Goal: Transaction & Acquisition: Purchase product/service

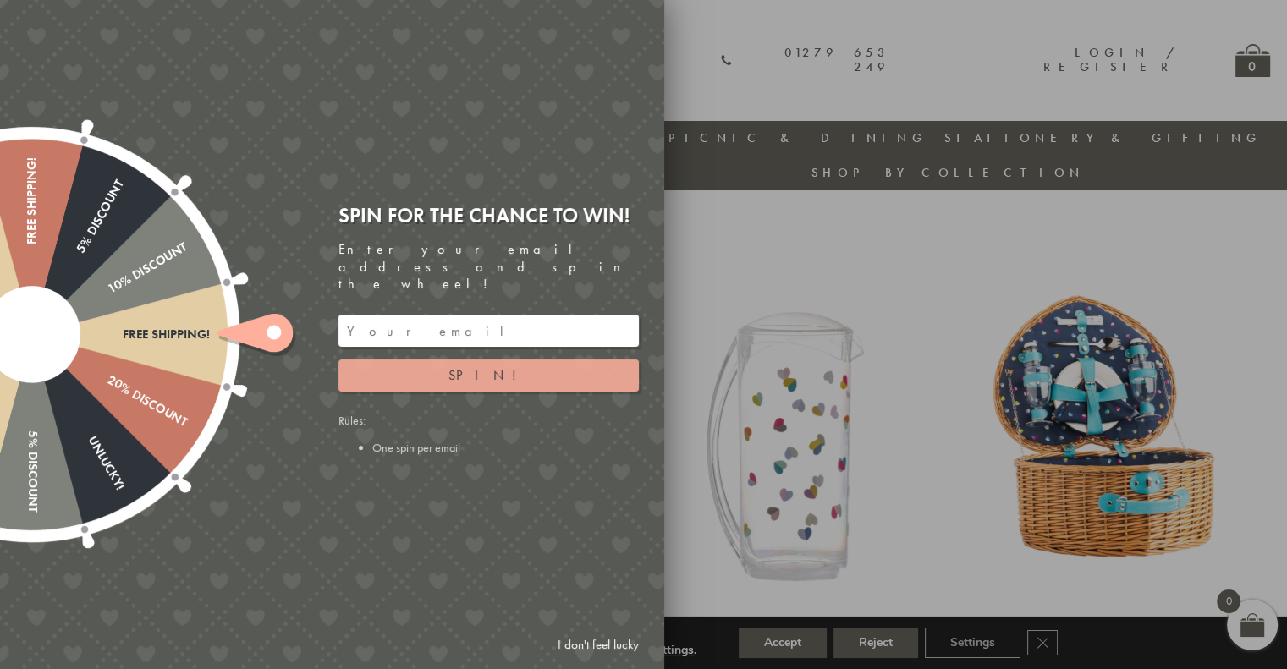
click at [520, 366] on button "Spin!" at bounding box center [489, 376] width 300 height 32
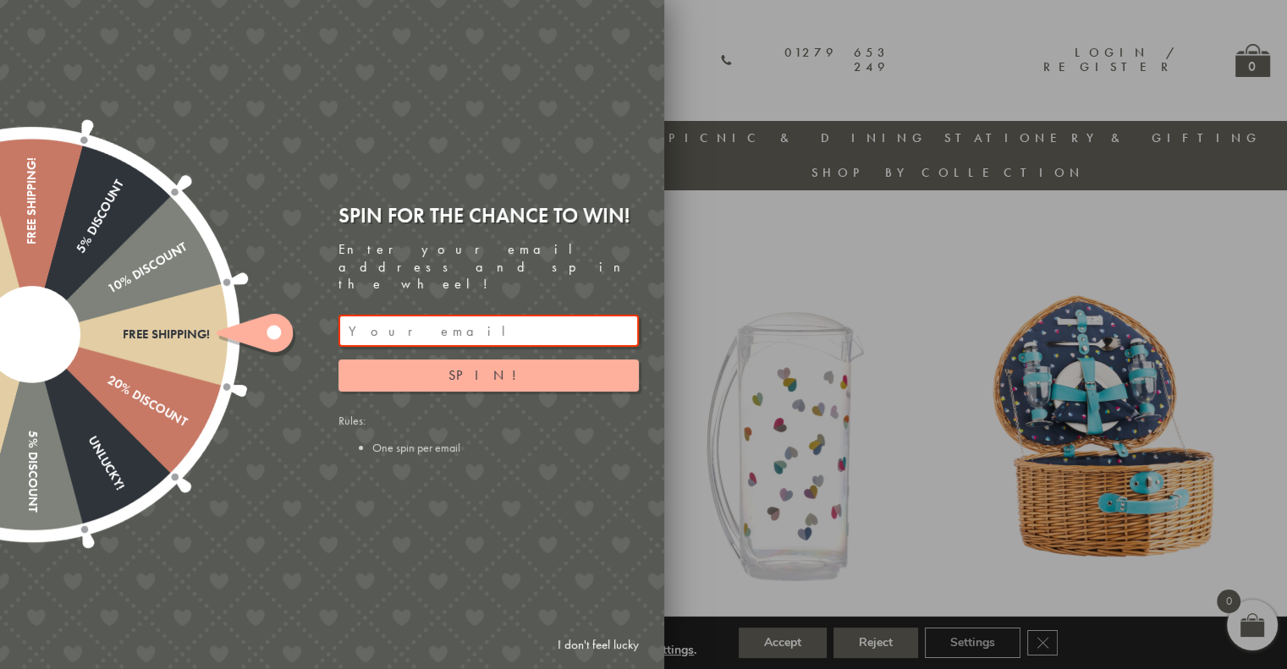
click at [599, 645] on link "I don't feel lucky" at bounding box center [598, 645] width 98 height 31
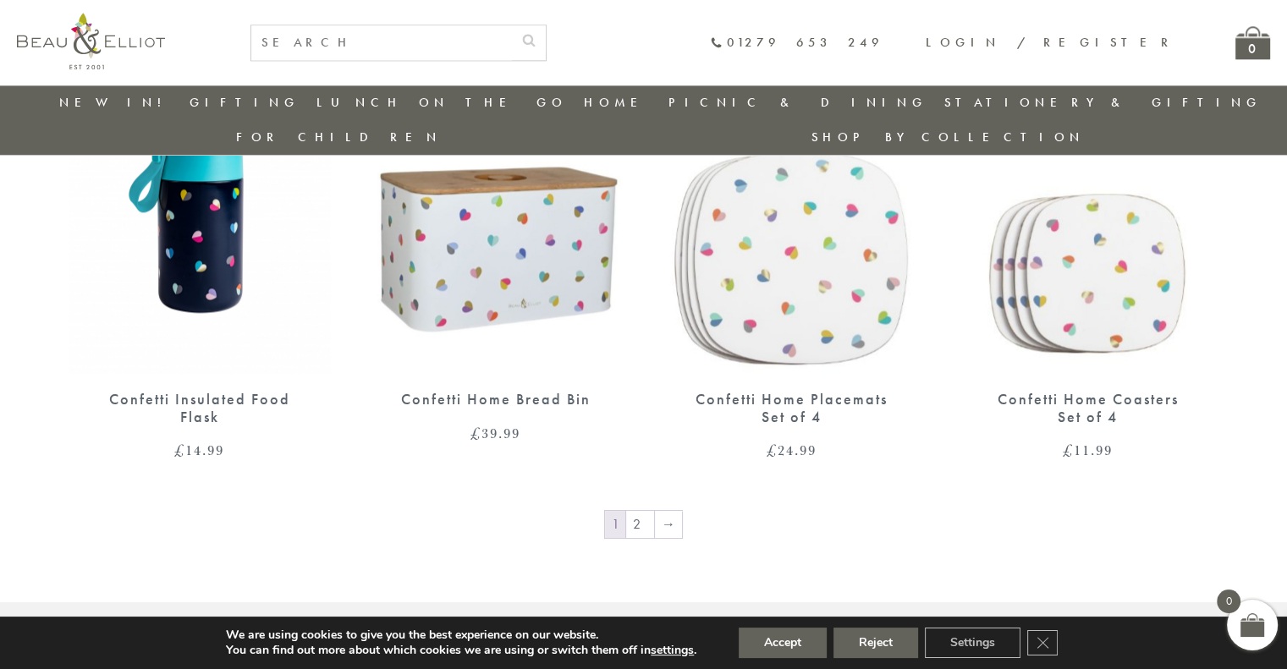
scroll to position [2175, 0]
click at [641, 512] on link "2" at bounding box center [640, 525] width 28 height 27
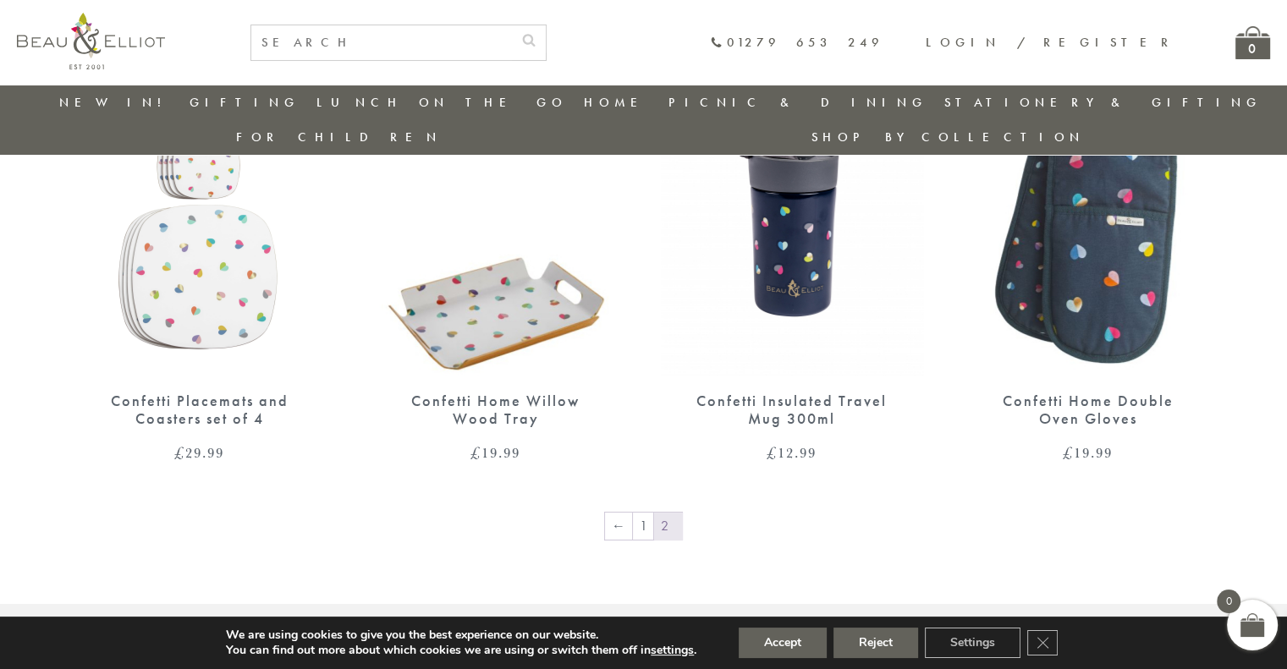
scroll to position [197, 0]
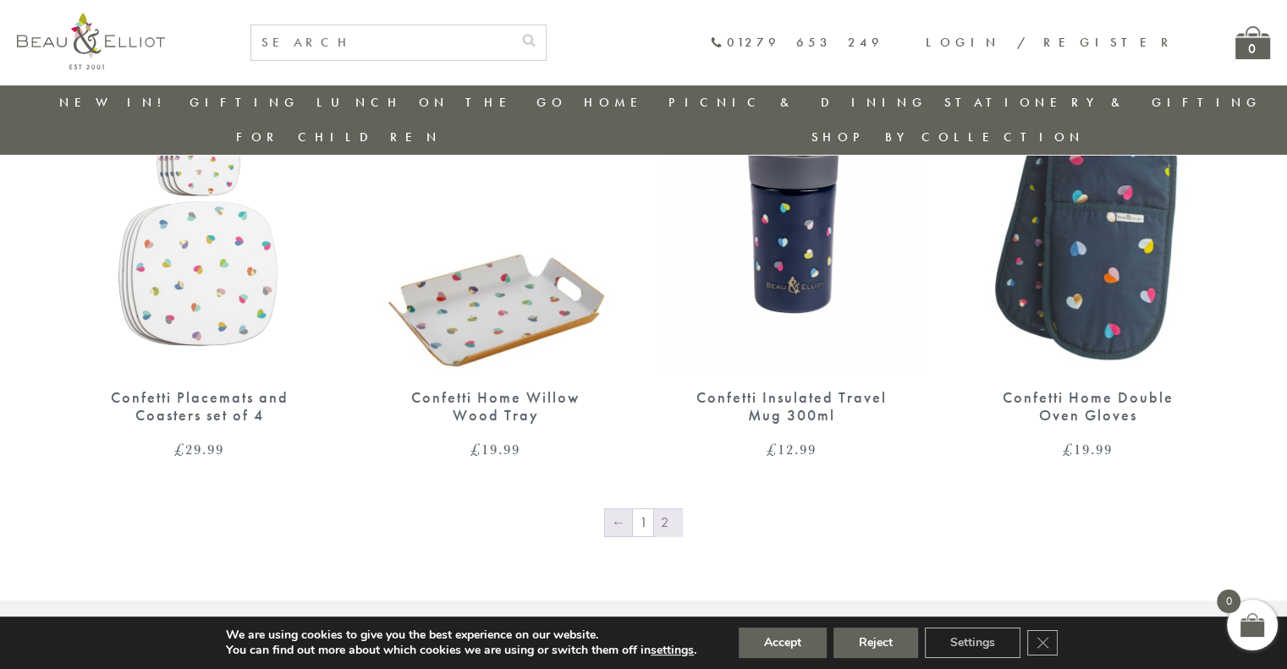
click at [632, 509] on link "←" at bounding box center [618, 522] width 27 height 27
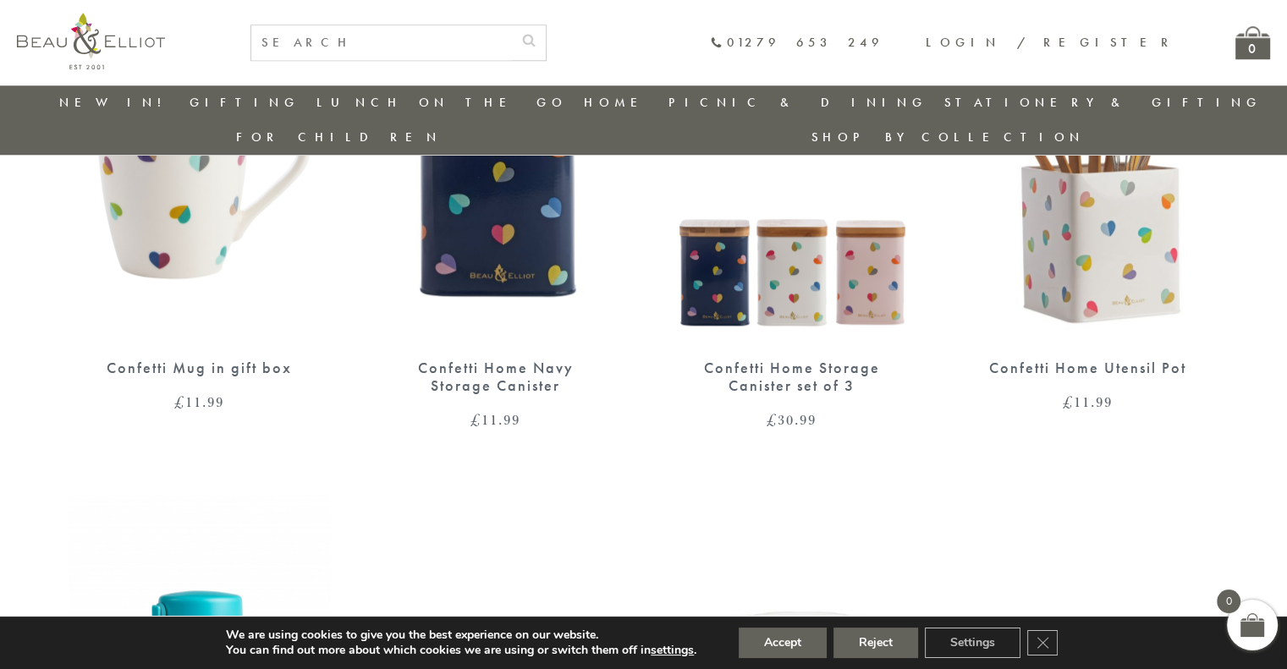
scroll to position [1725, 0]
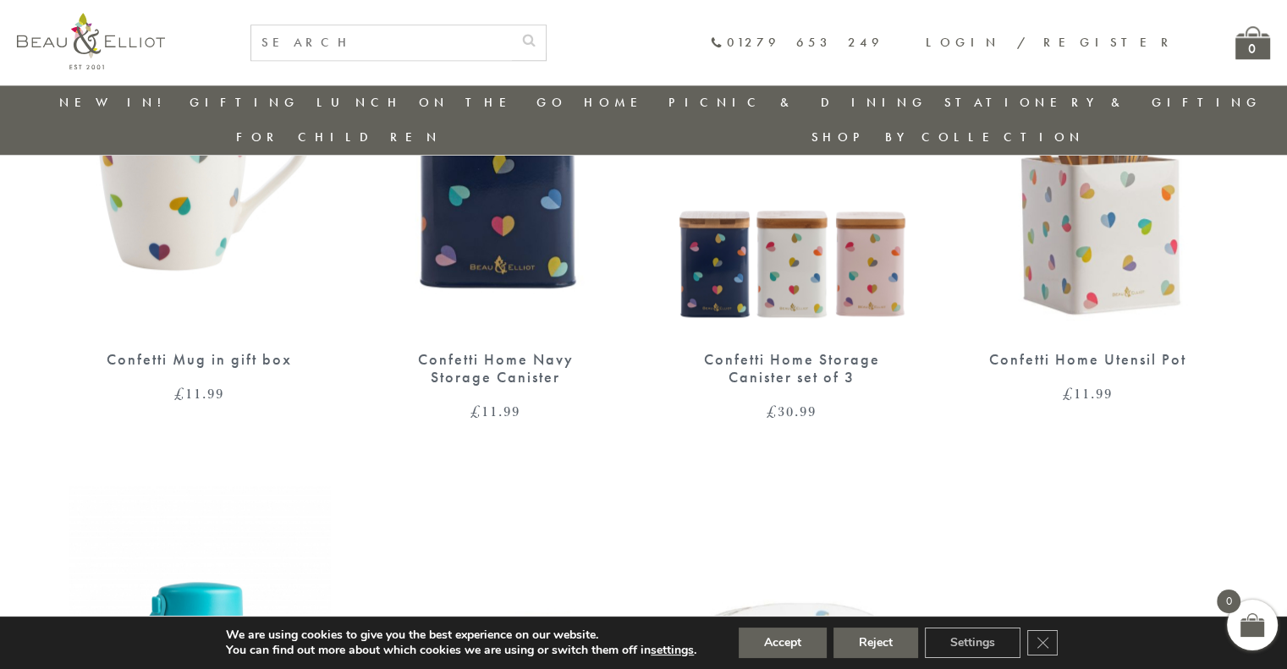
click at [263, 351] on div "Confetti Mug in gift box" at bounding box center [199, 360] width 203 height 18
